Goal: Task Accomplishment & Management: Use online tool/utility

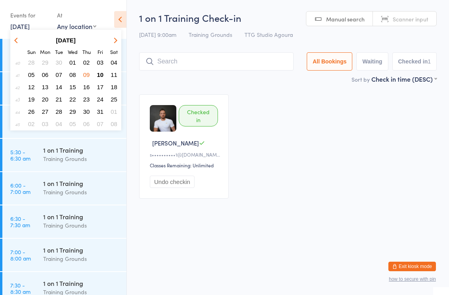
click at [104, 79] on button "10" at bounding box center [100, 74] width 12 height 11
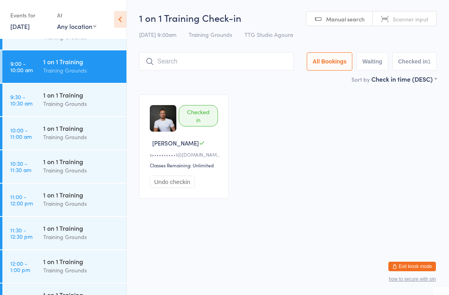
scroll to position [372, 0]
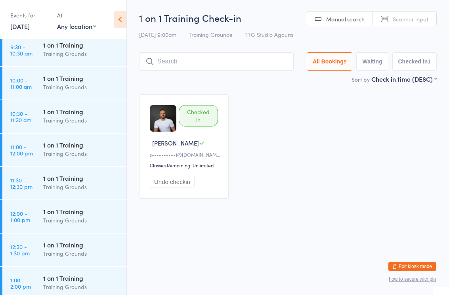
click at [68, 90] on div "Training Grounds" at bounding box center [81, 86] width 77 height 9
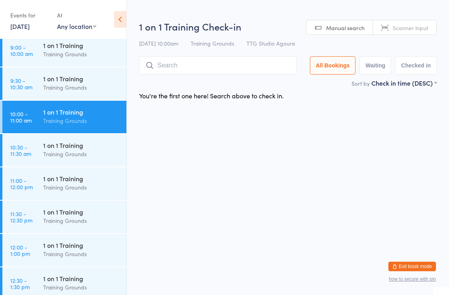
scroll to position [311, 0]
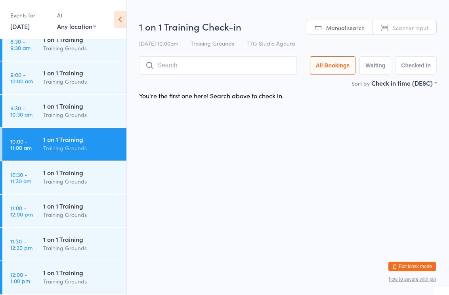
click at [189, 69] on input "search" at bounding box center [218, 65] width 158 height 18
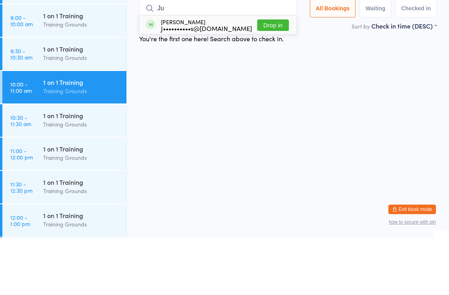
type input "Ju"
click at [209, 82] on div "J••••••••••s@yahoo.com" at bounding box center [206, 85] width 91 height 6
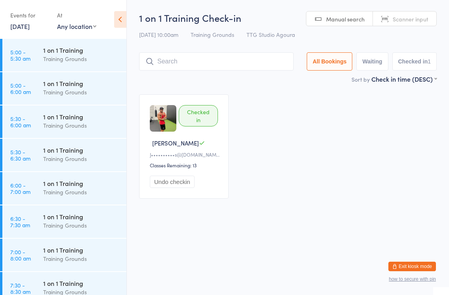
click at [306, 156] on div "Checked in James J J••••••••••s@yahoo.com Classes Remaining: 13 Undo checkin" at bounding box center [288, 146] width 312 height 119
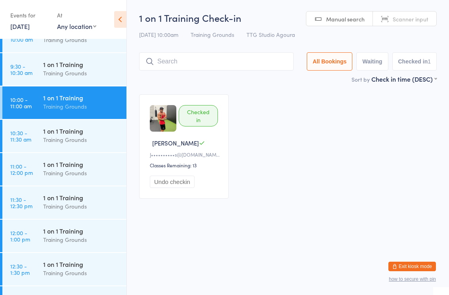
scroll to position [350, 0]
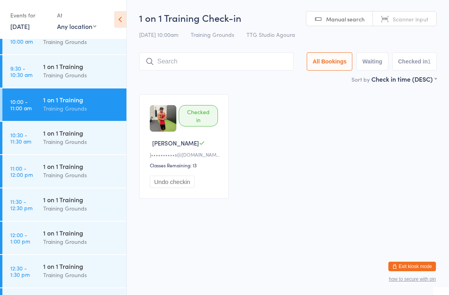
click at [54, 213] on div "Training Grounds" at bounding box center [81, 208] width 77 height 9
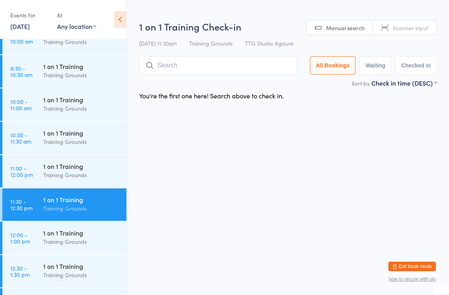
click at [75, 144] on div "Training Grounds" at bounding box center [81, 141] width 77 height 9
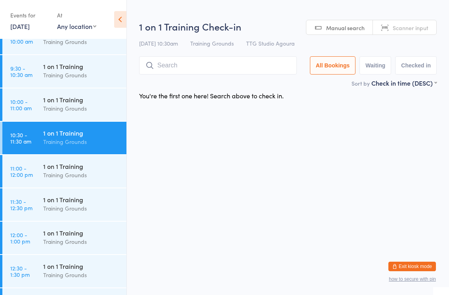
click at [201, 68] on input "search" at bounding box center [218, 65] width 158 height 18
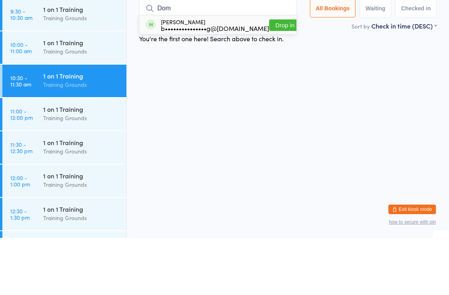
type input "Dom"
click at [286, 77] on button "Drop in" at bounding box center [285, 83] width 32 height 12
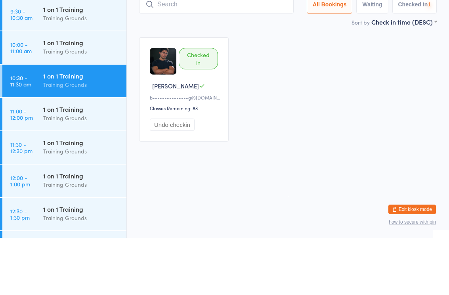
click at [332, 87] on div "Checked in Dominic L b•••••••••••••••g@gmail.com Classes Remaining: 83 Undo che…" at bounding box center [288, 146] width 312 height 119
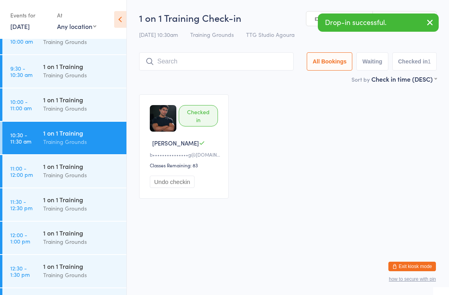
click at [30, 25] on link "[DATE]" at bounding box center [19, 26] width 19 height 9
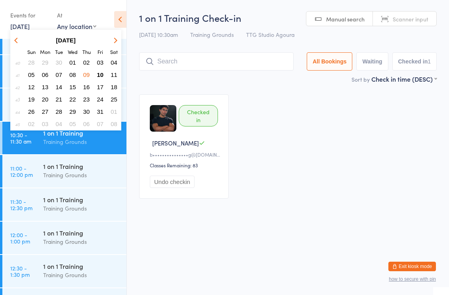
click at [261, 169] on div "Checked in Dominic L b•••••••••••••••g@gmail.com Classes Remaining: 83 Undo che…" at bounding box center [288, 146] width 312 height 119
